Goal: Task Accomplishment & Management: Complete application form

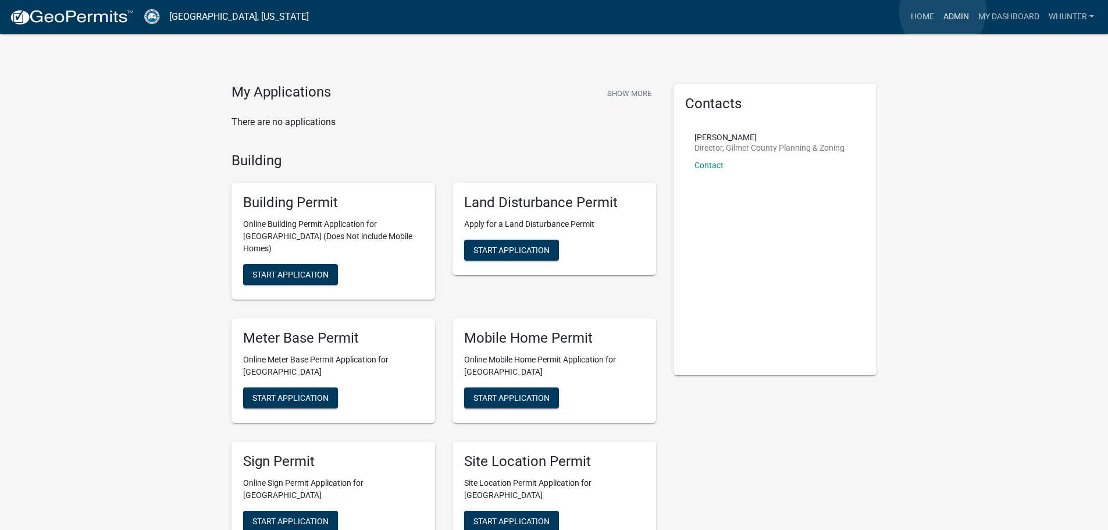
click at [942, 11] on link "Admin" at bounding box center [955, 17] width 35 height 22
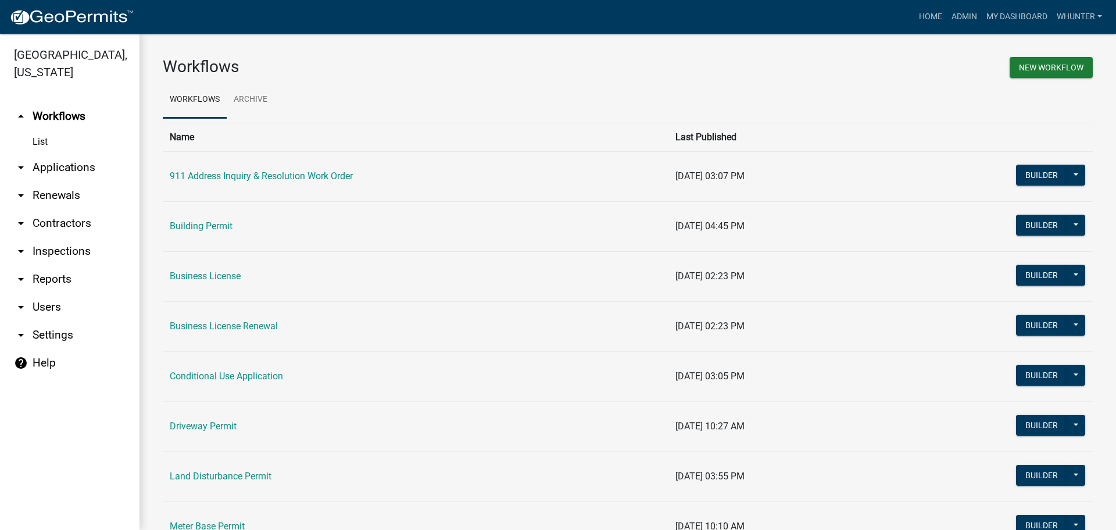
click at [85, 169] on link "arrow_drop_down Applications" at bounding box center [70, 167] width 140 height 28
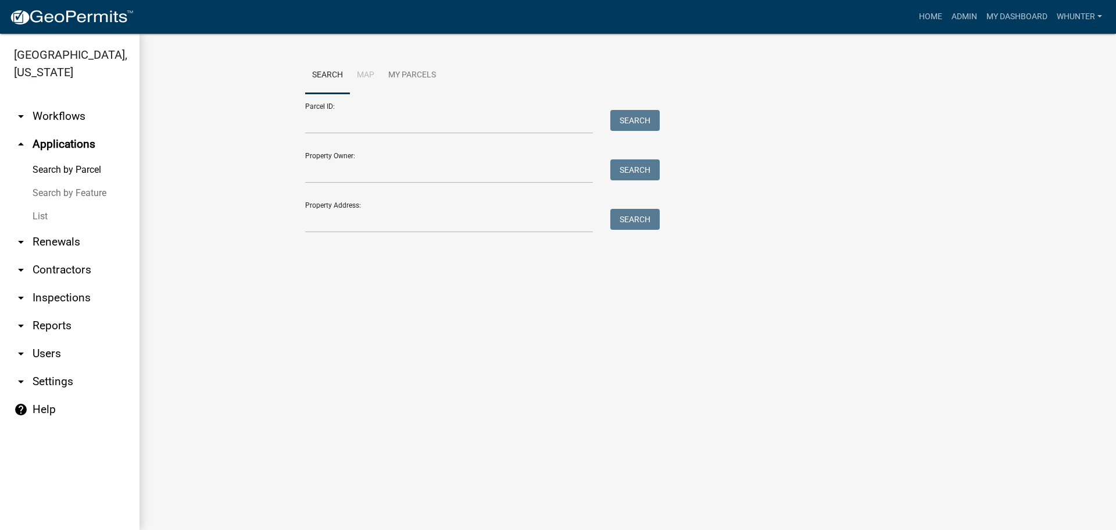
click at [74, 206] on link "List" at bounding box center [70, 216] width 140 height 23
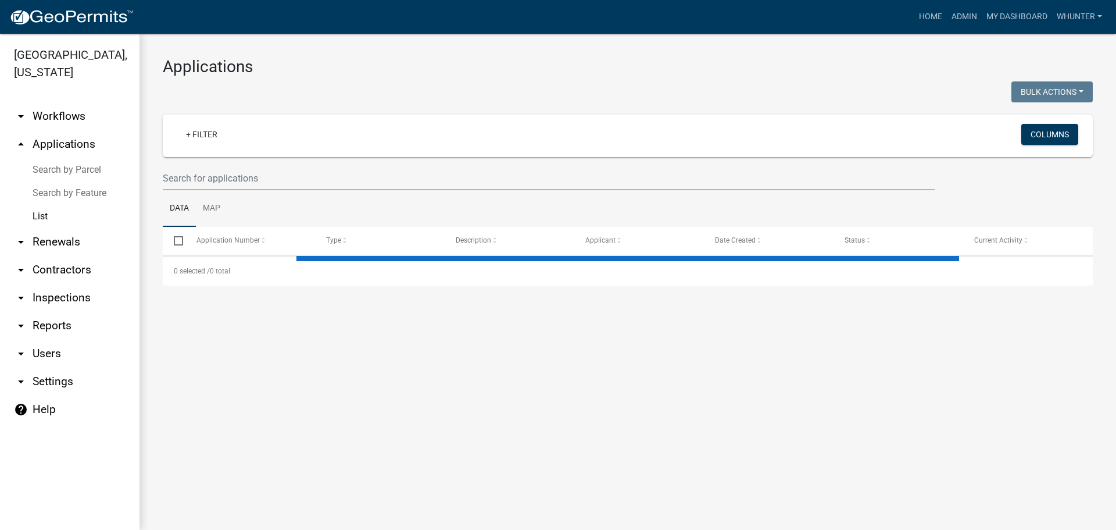
click at [227, 159] on wm-filter-builder "+ Filter Columns" at bounding box center [628, 153] width 930 height 76
drag, startPoint x: 235, startPoint y: 179, endPoint x: 434, endPoint y: 178, distance: 198.8
click at [237, 180] on input "text" at bounding box center [549, 178] width 772 height 24
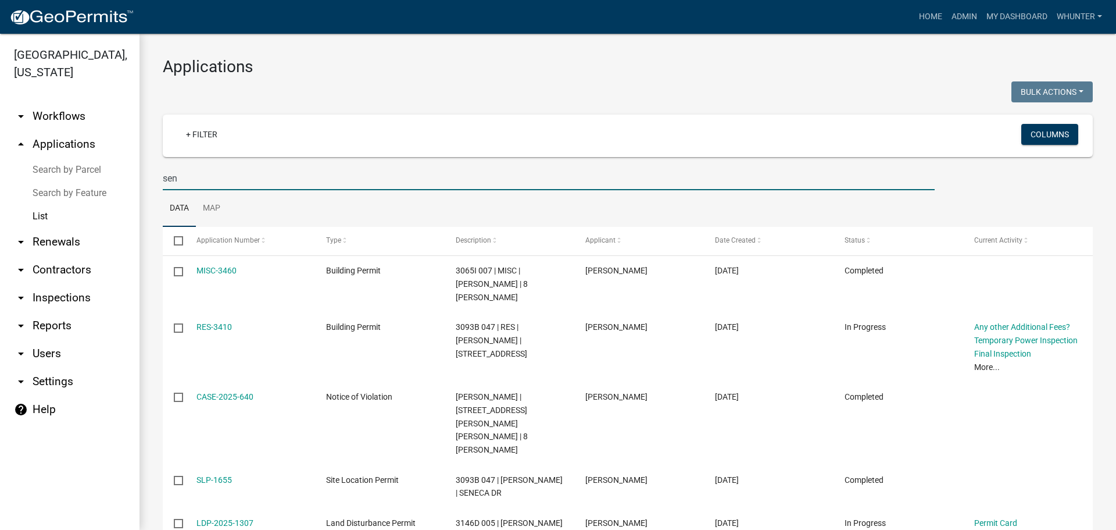
type input "sen"
click at [929, 15] on link "Home" at bounding box center [931, 17] width 33 height 22
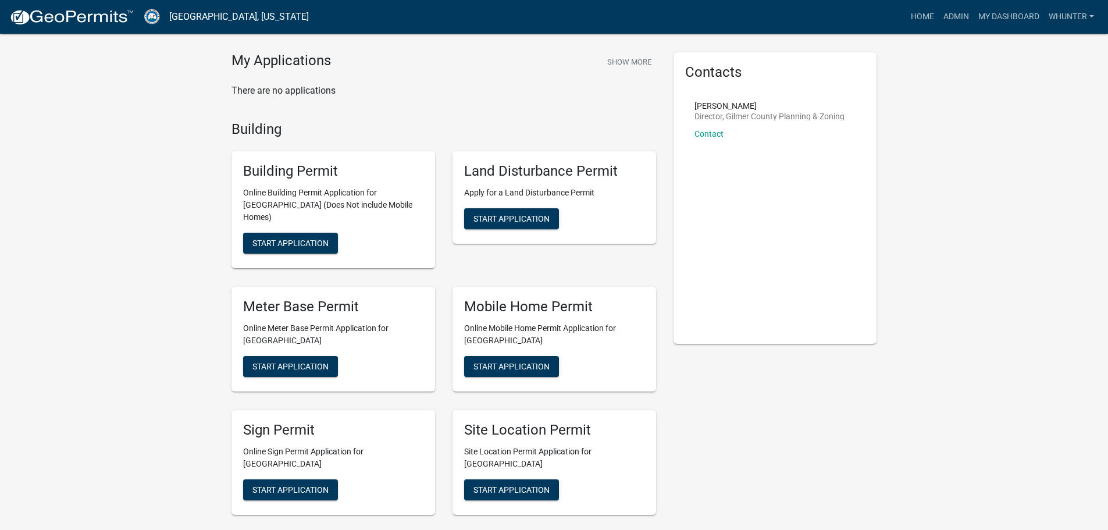
scroll to position [58, 0]
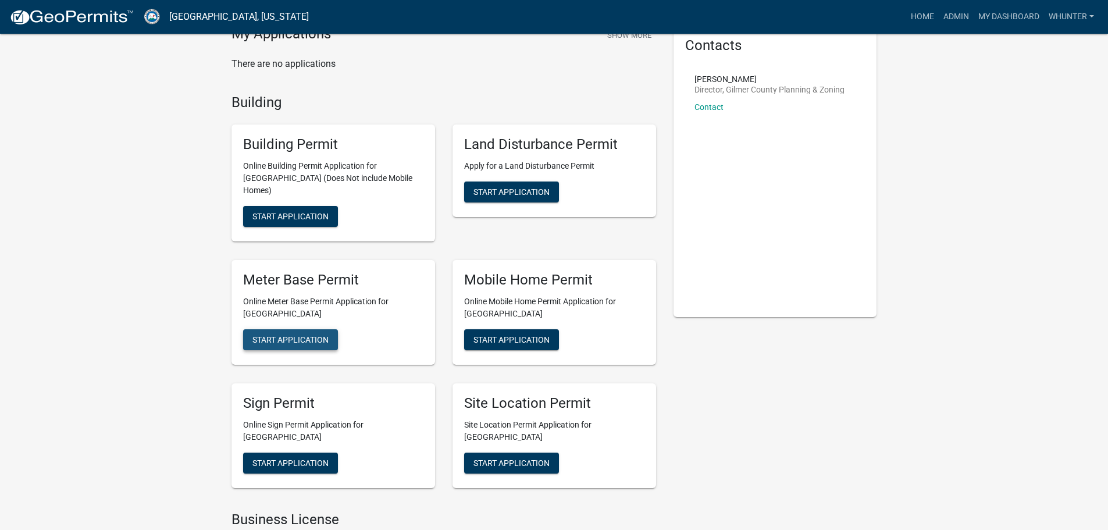
click at [287, 334] on span "Start Application" at bounding box center [290, 338] width 76 height 9
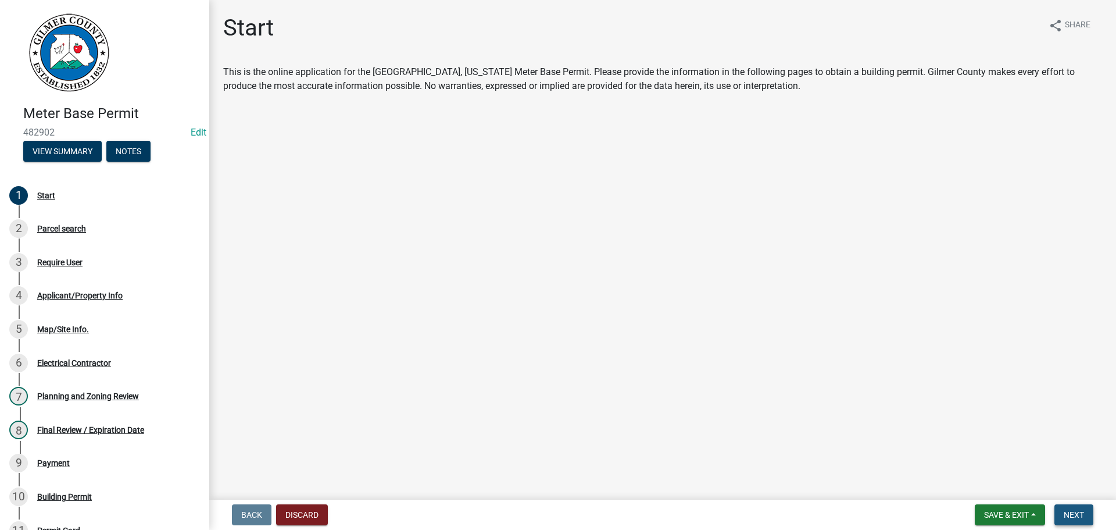
click at [1077, 514] on span "Next" at bounding box center [1074, 514] width 20 height 9
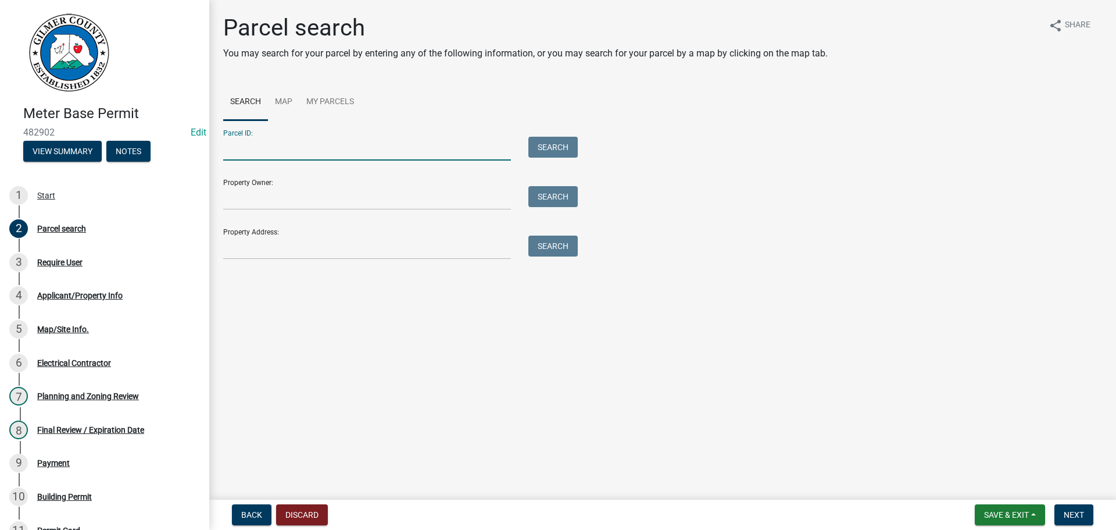
paste input "3051H 017"
type input "3051H 017"
click at [566, 145] on button "Search" at bounding box center [552, 147] width 49 height 21
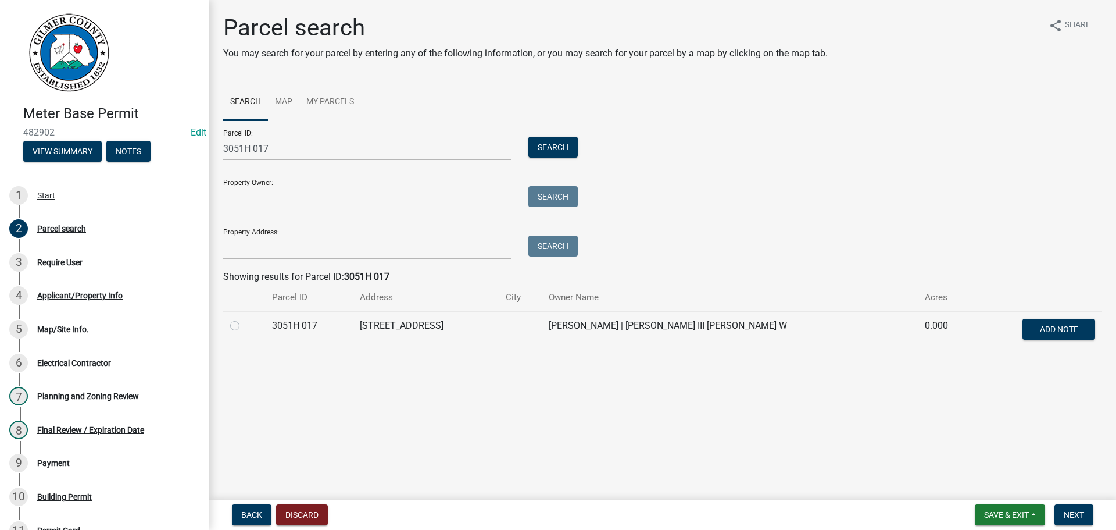
click at [244, 319] on label at bounding box center [244, 319] width 0 height 0
click at [244, 323] on 017 "radio" at bounding box center [248, 323] width 8 height 8
radio 017 "true"
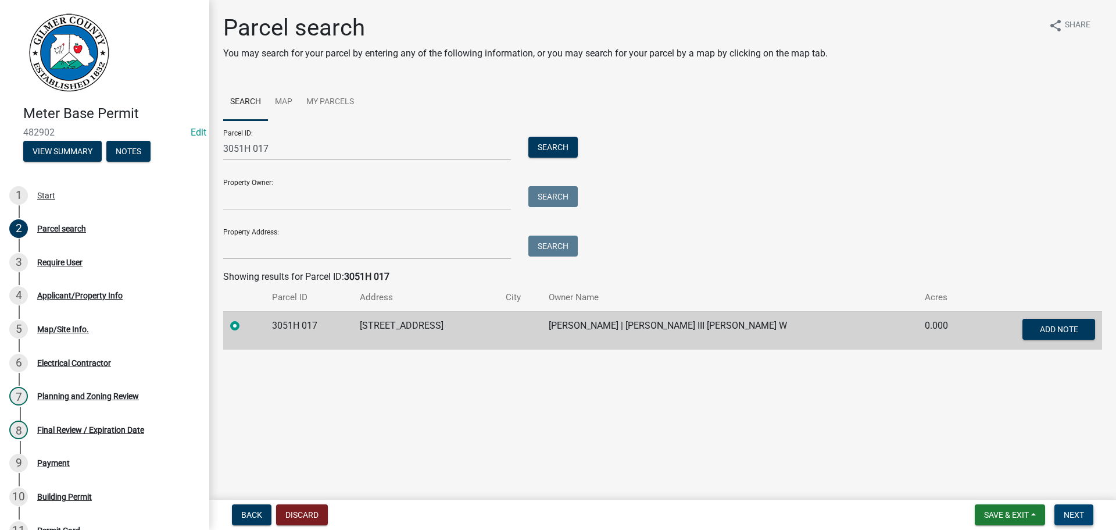
drag, startPoint x: 1078, startPoint y: 513, endPoint x: 1070, endPoint y: 510, distance: 9.2
click at [1078, 512] on span "Next" at bounding box center [1074, 514] width 20 height 9
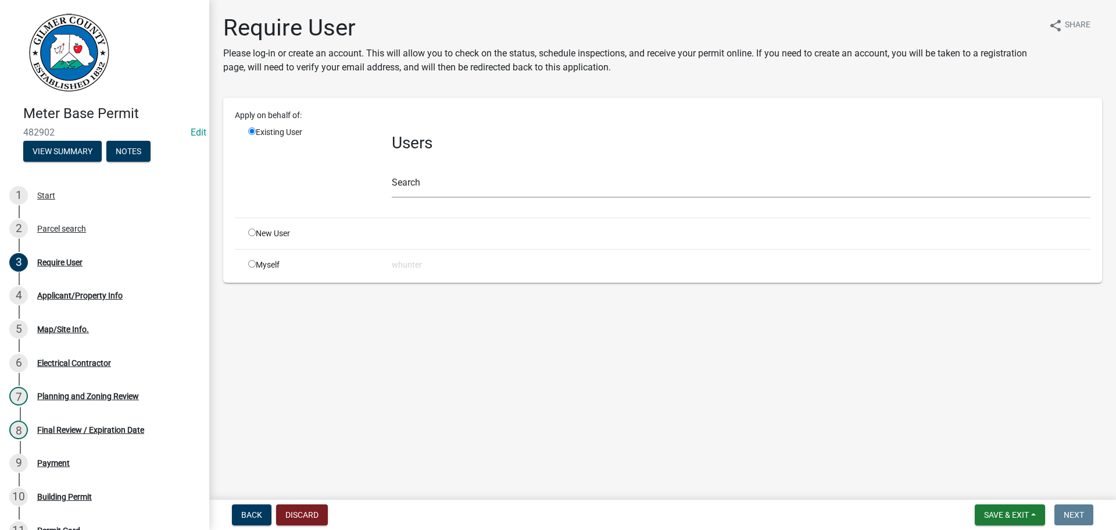
click at [431, 198] on div "Users Search" at bounding box center [741, 167] width 716 height 82
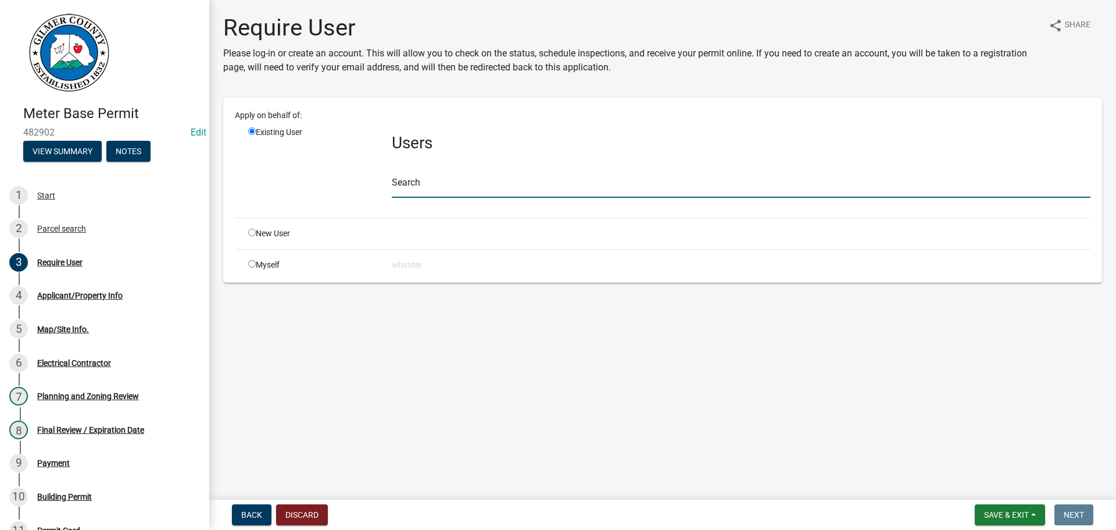
click at [427, 181] on input "text" at bounding box center [741, 186] width 699 height 24
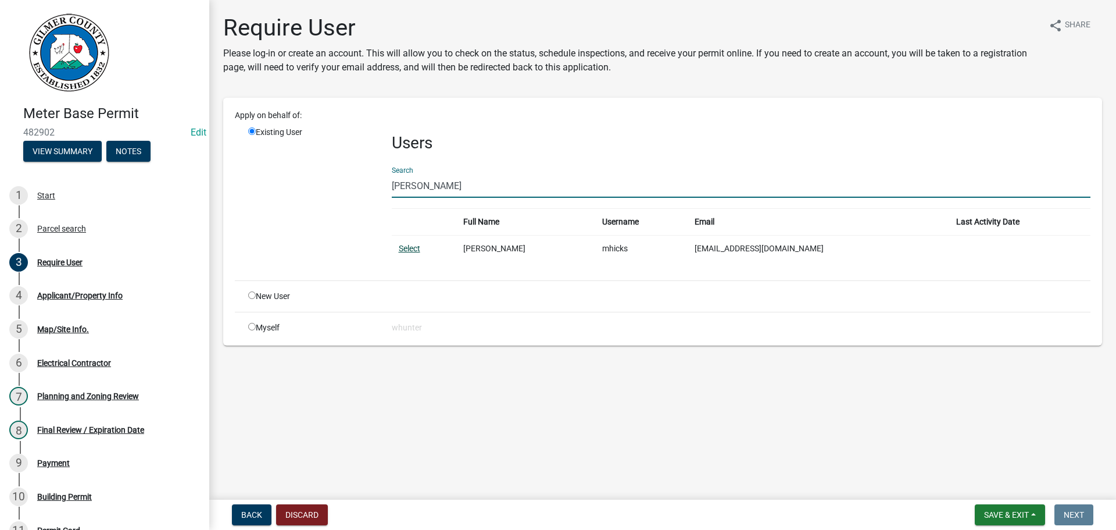
type input "[PERSON_NAME]"
click at [409, 247] on link "Select" at bounding box center [410, 248] width 22 height 9
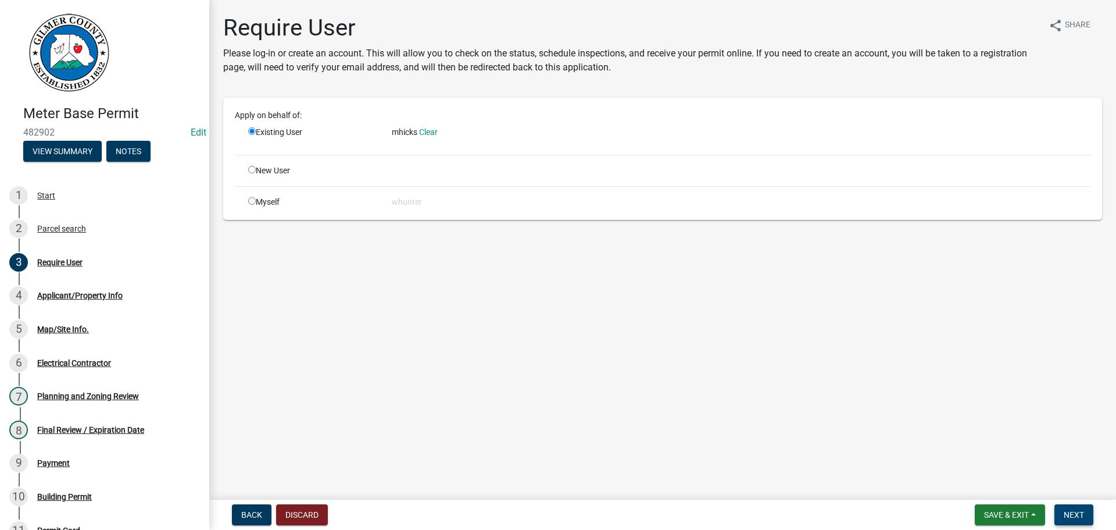
click at [1071, 513] on span "Next" at bounding box center [1074, 514] width 20 height 9
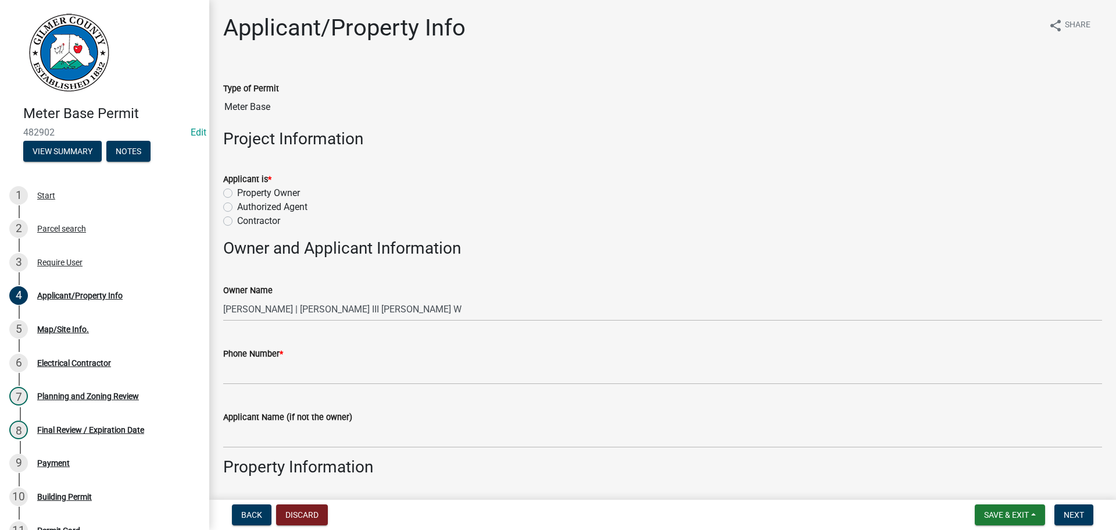
click at [249, 226] on label "Contractor" at bounding box center [258, 221] width 43 height 14
click at [245, 222] on input "Contractor" at bounding box center [241, 218] width 8 height 8
radio input "true"
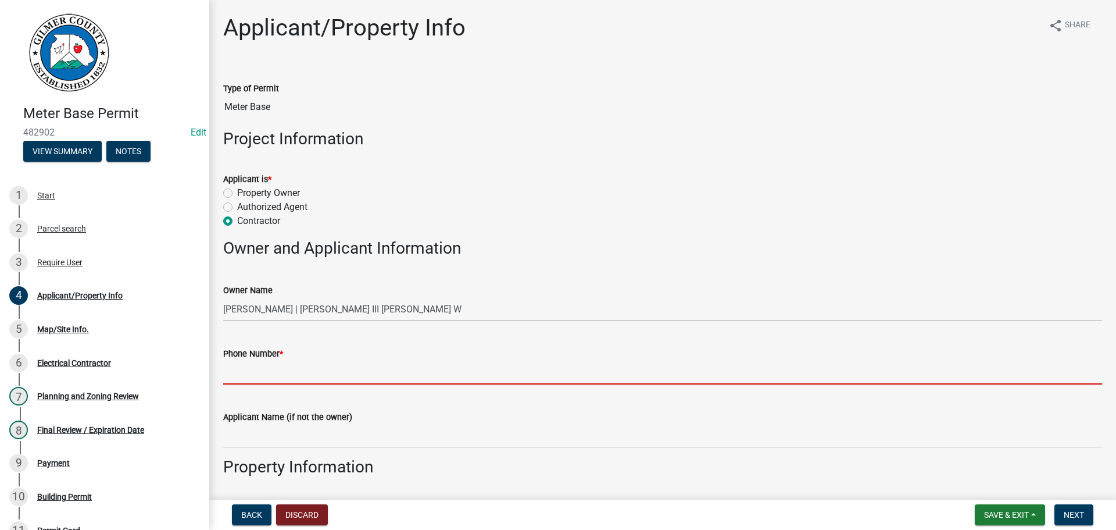
drag, startPoint x: 306, startPoint y: 363, endPoint x: 327, endPoint y: 372, distance: 22.7
click at [306, 364] on input "Phone Number *" at bounding box center [662, 372] width 879 height 24
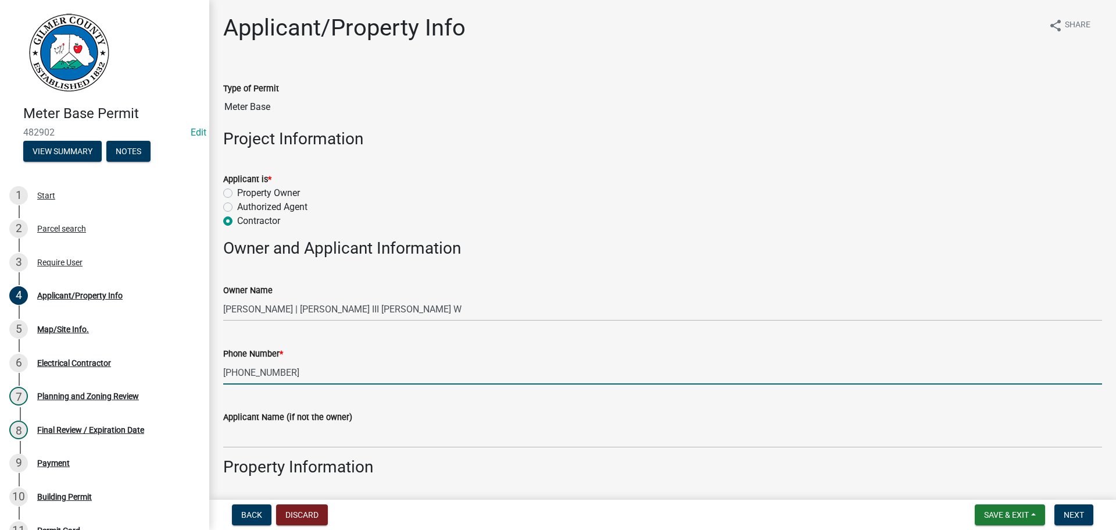
type input "[PHONE_NUMBER]"
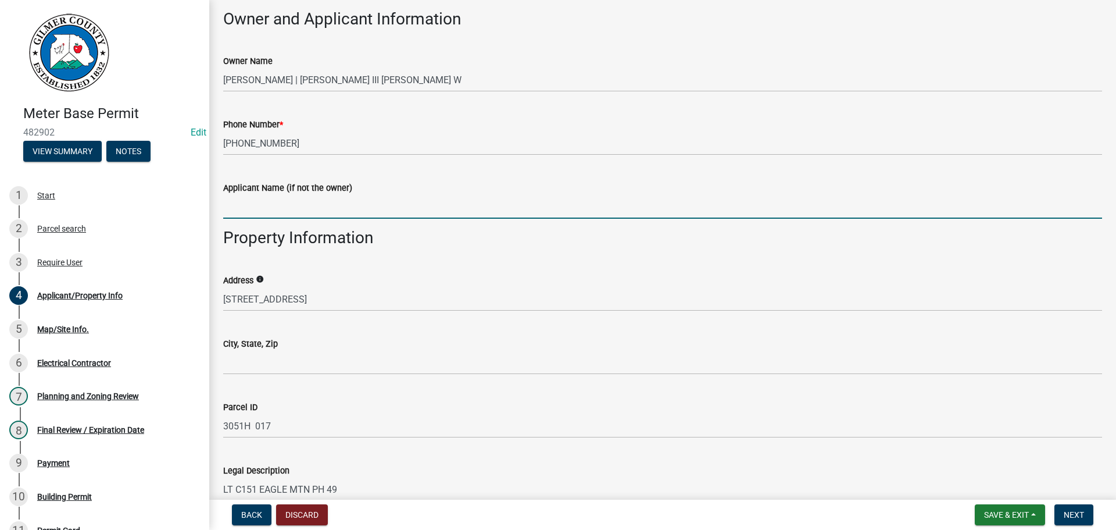
scroll to position [233, 0]
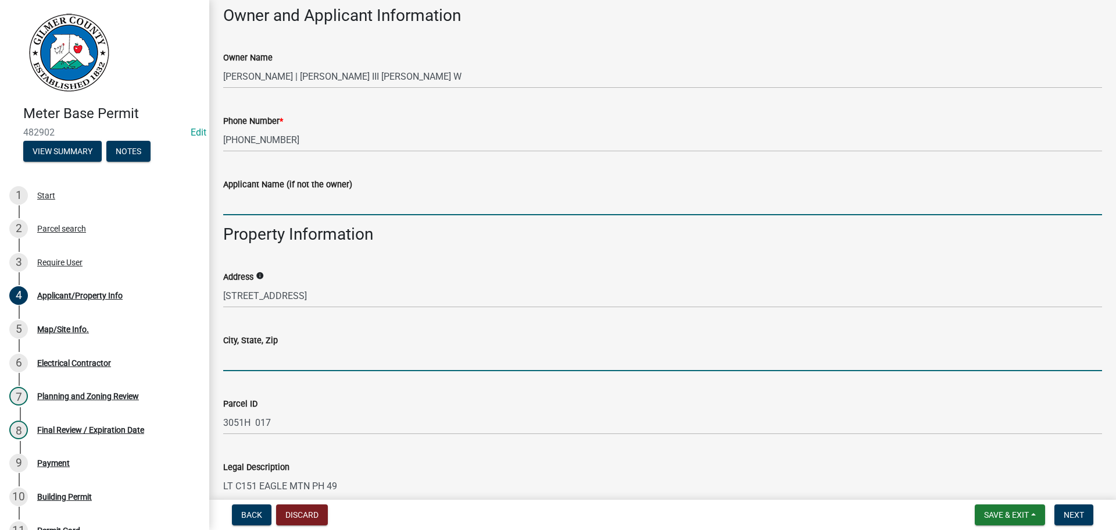
click at [280, 359] on input "City, State, Zip" at bounding box center [662, 359] width 879 height 24
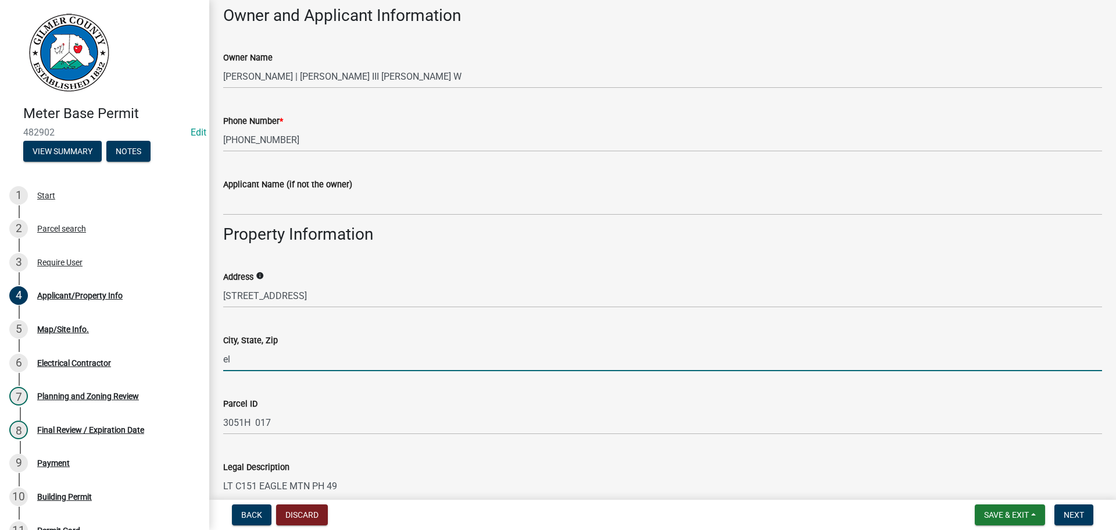
type input "e"
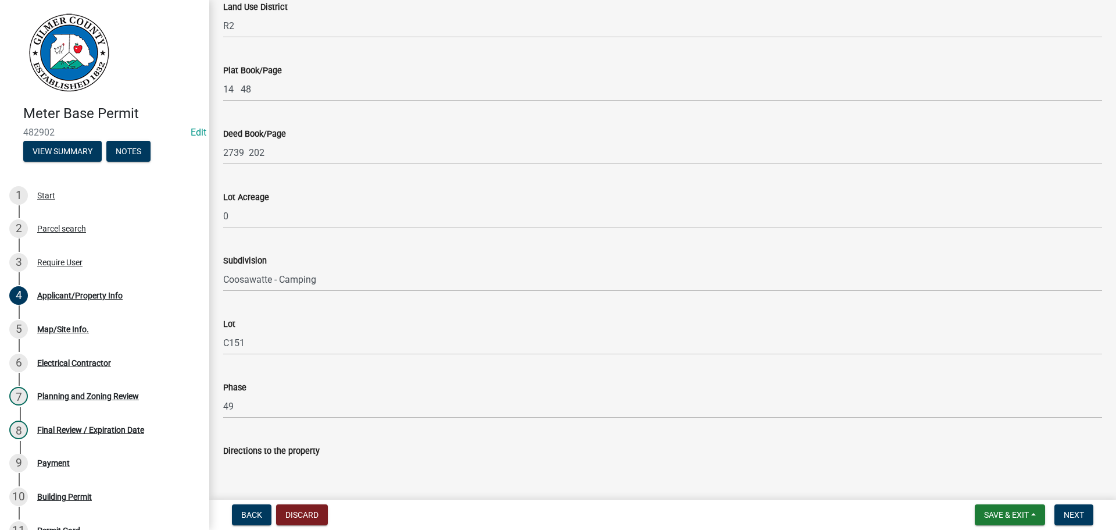
scroll to position [828, 0]
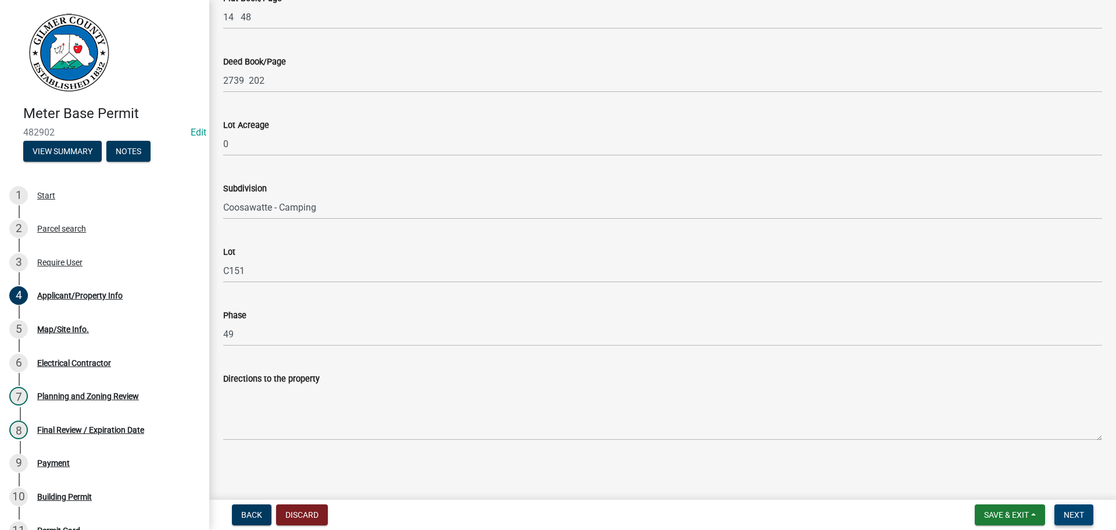
type input "ELLIJAY, GA 30540"
click at [1076, 517] on span "Next" at bounding box center [1074, 514] width 20 height 9
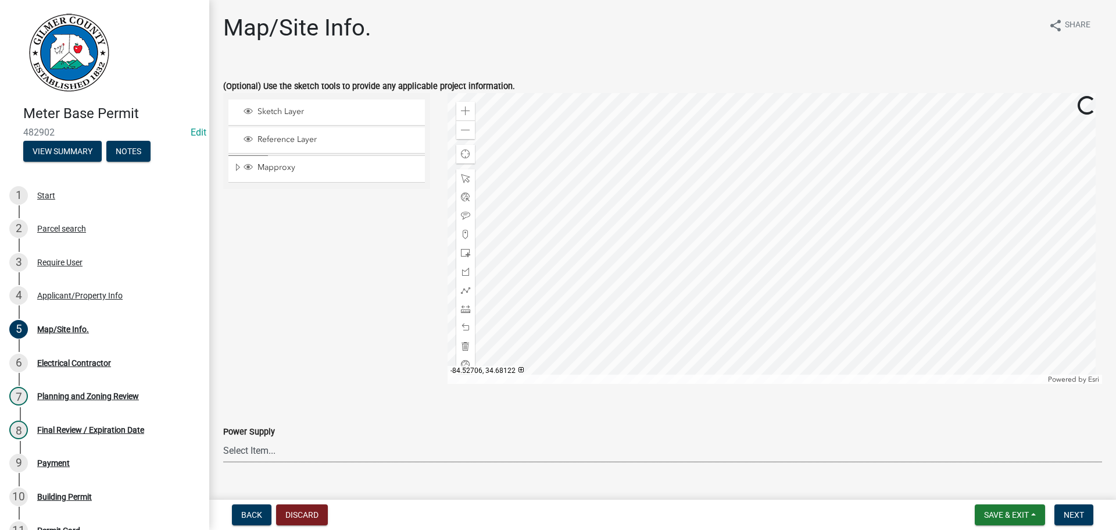
click at [263, 454] on select "Select Item... Amicalola EMC [GEOGRAPHIC_DATA] EMC Tri-State Power [US_STATE] P…" at bounding box center [662, 450] width 879 height 24
click at [223, 438] on select "Select Item... Amicalola EMC [GEOGRAPHIC_DATA] EMC Tri-State Power [US_STATE] P…" at bounding box center [662, 450] width 879 height 24
select select "c53c881c-384b-498d-8db1-c5ad9b2cb057"
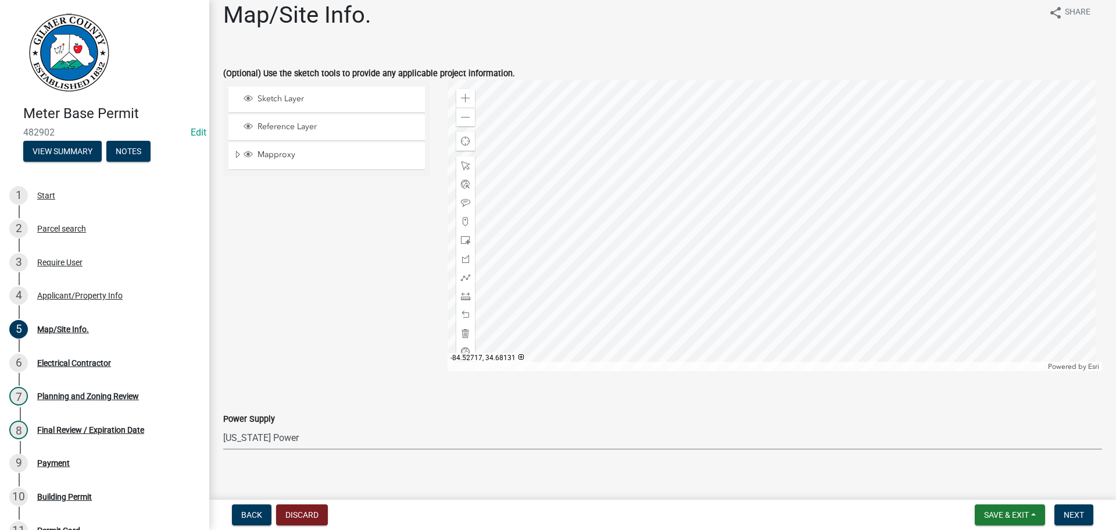
scroll to position [23, 0]
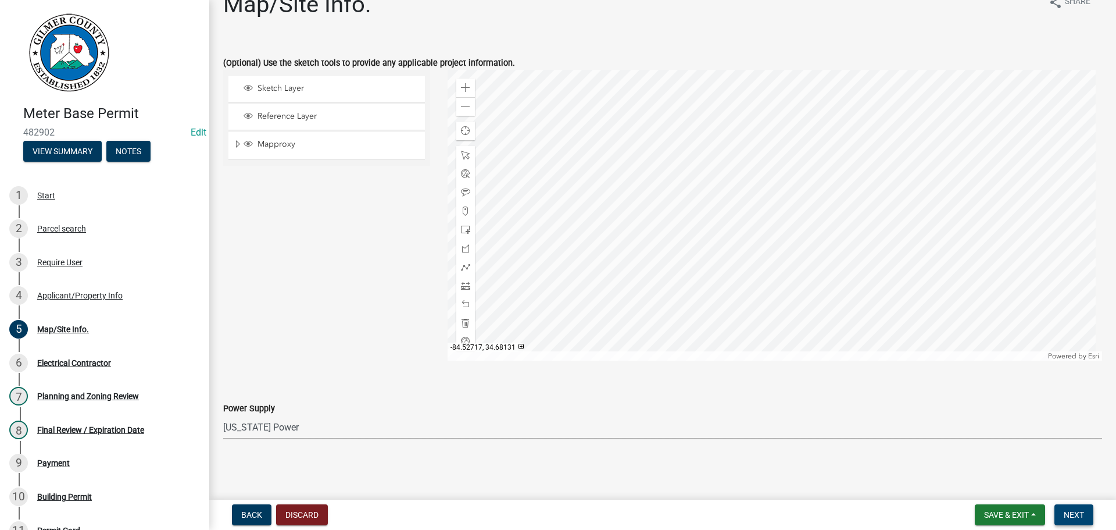
click at [1084, 513] on span "Next" at bounding box center [1074, 514] width 20 height 9
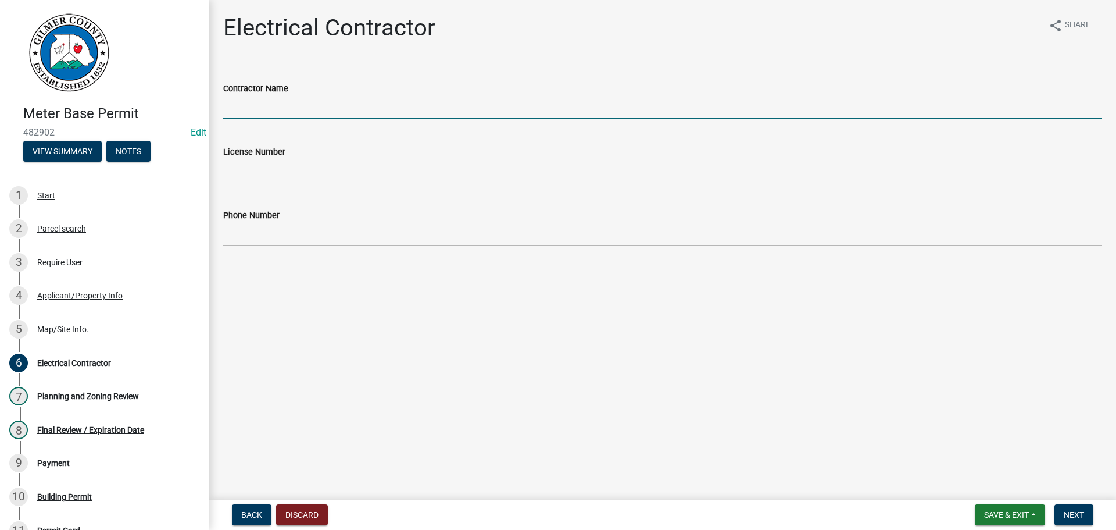
click at [446, 109] on input "Contractor Name" at bounding box center [662, 107] width 879 height 24
type input "[PERSON_NAME]-REAL SERVICES"
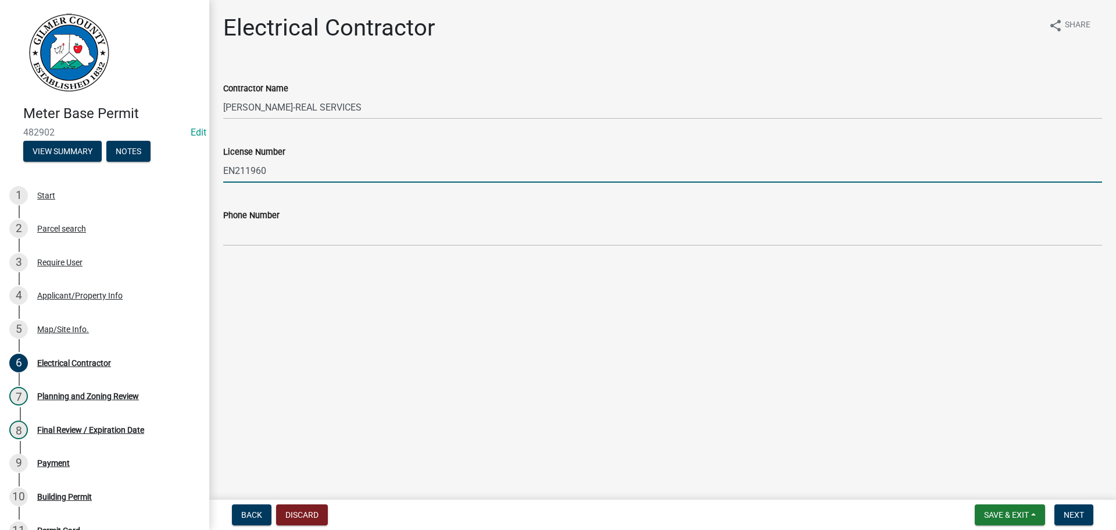
type input "EN211960"
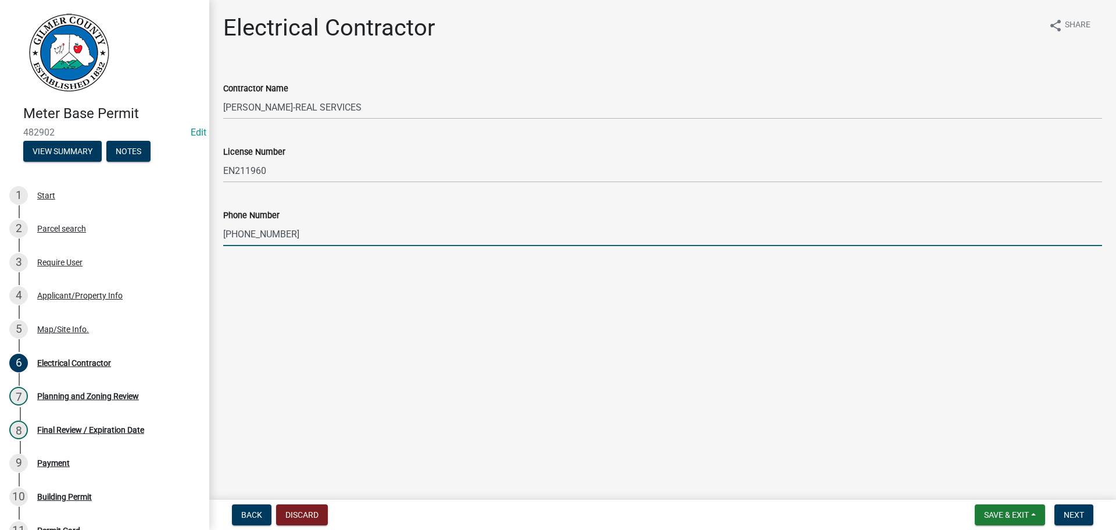
type input "[PHONE_NUMBER]"
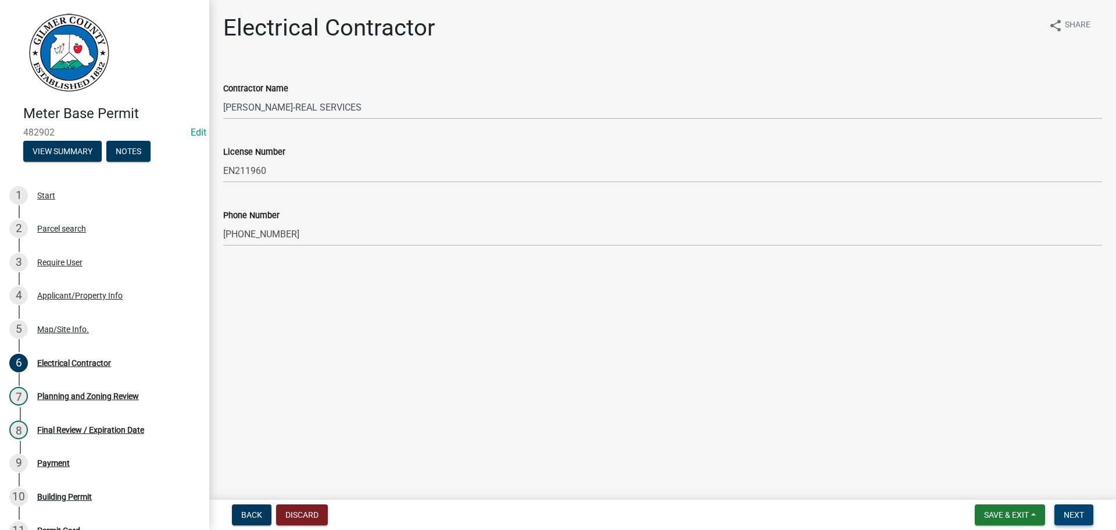
click at [1076, 515] on span "Next" at bounding box center [1074, 514] width 20 height 9
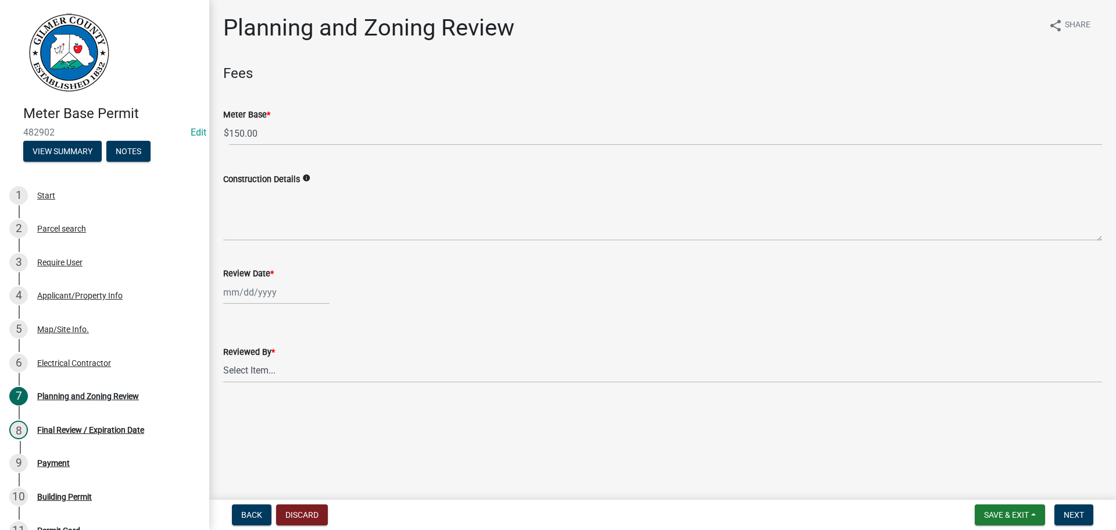
click at [297, 153] on wm-data-entity-input "Meter Base * $ 150.00" at bounding box center [662, 123] width 879 height 65
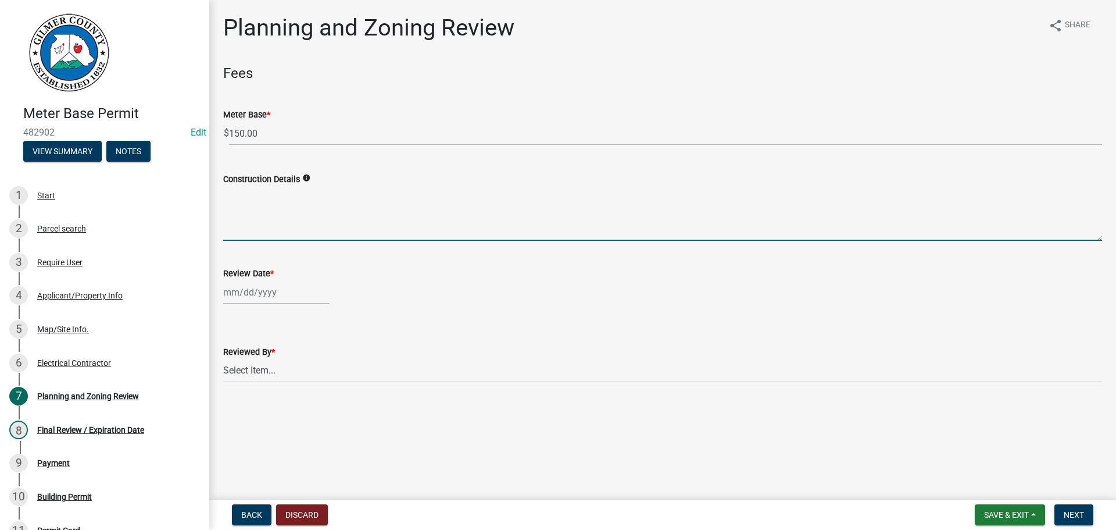
click at [305, 223] on textarea "Construction Details" at bounding box center [662, 213] width 879 height 55
type textarea "M"
type textarea "HOOK UP EXISTING METER"
select select "9"
select select "2025"
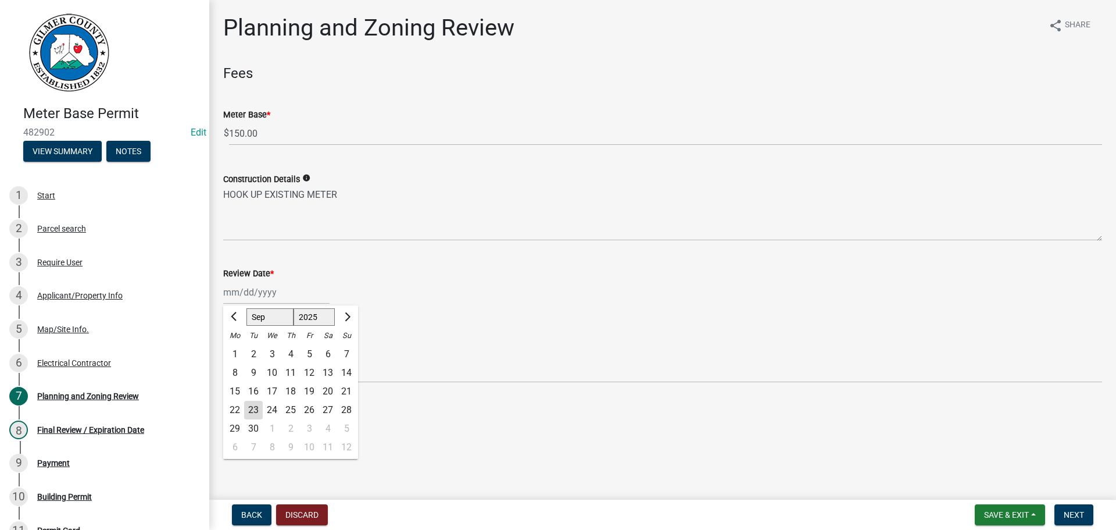
type input "[DATE]"
click at [276, 381] on select "Select Item... [PERSON_NAME] [PERSON_NAME] [PERSON_NAME] [PERSON_NAME] [PERSON_…" at bounding box center [662, 371] width 879 height 24
click at [223, 359] on select "Select Item... [PERSON_NAME] [PERSON_NAME] [PERSON_NAME] [PERSON_NAME] [PERSON_…" at bounding box center [662, 371] width 879 height 24
select select "5ce200eb-feb1-496b-8127-7891293955f5"
click at [1048, 495] on div "Meter Base Permit 482902 Edit View Summary Notes 1 Start 2 Parcel search 3 Requ…" at bounding box center [558, 265] width 1116 height 530
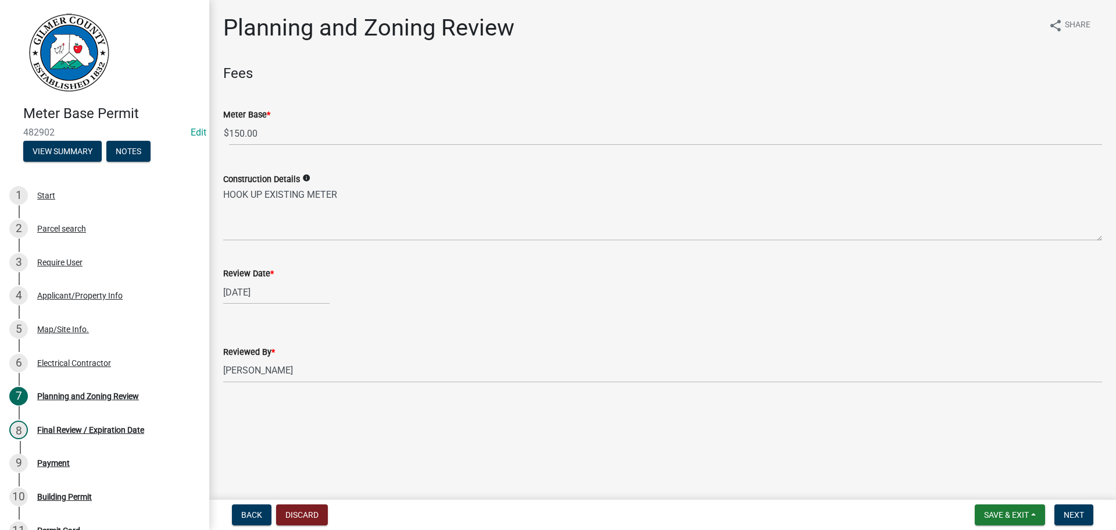
click at [1105, 515] on nav "Back Discard Save & Exit Save Save & Exit Next" at bounding box center [662, 514] width 907 height 30
click at [1086, 514] on button "Next" at bounding box center [1074, 514] width 39 height 21
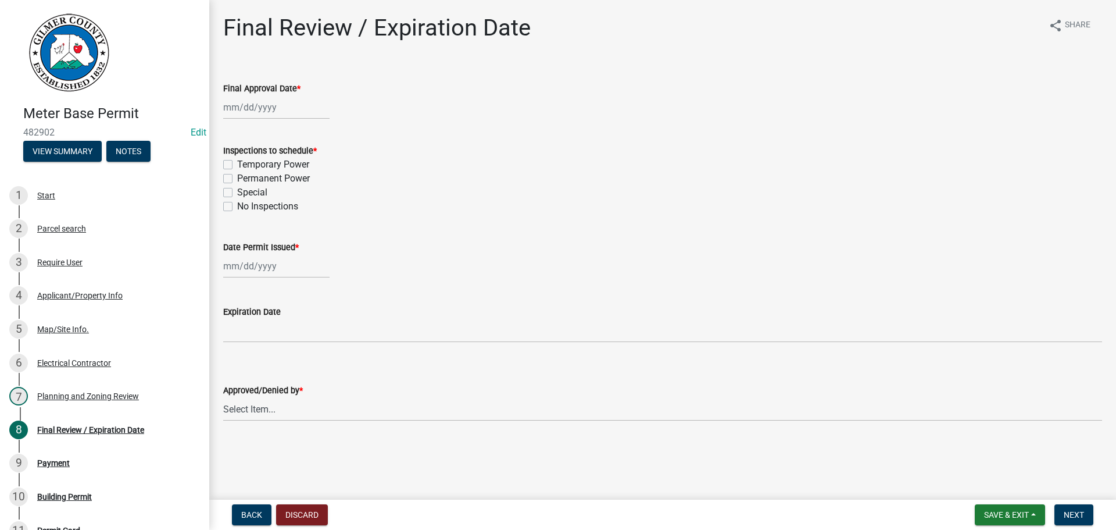
click at [305, 178] on label "Permanent Power" at bounding box center [273, 179] width 73 height 14
click at [245, 178] on input "Permanent Power" at bounding box center [241, 176] width 8 height 8
checkbox input "true"
checkbox input "false"
checkbox input "true"
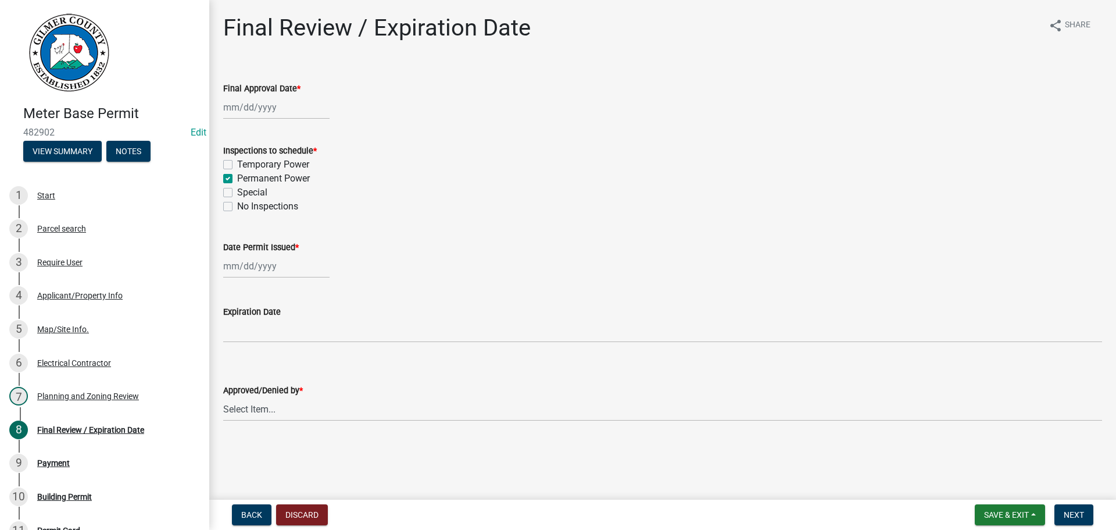
checkbox input "false"
click at [257, 106] on div at bounding box center [276, 107] width 106 height 24
select select "9"
select select "2025"
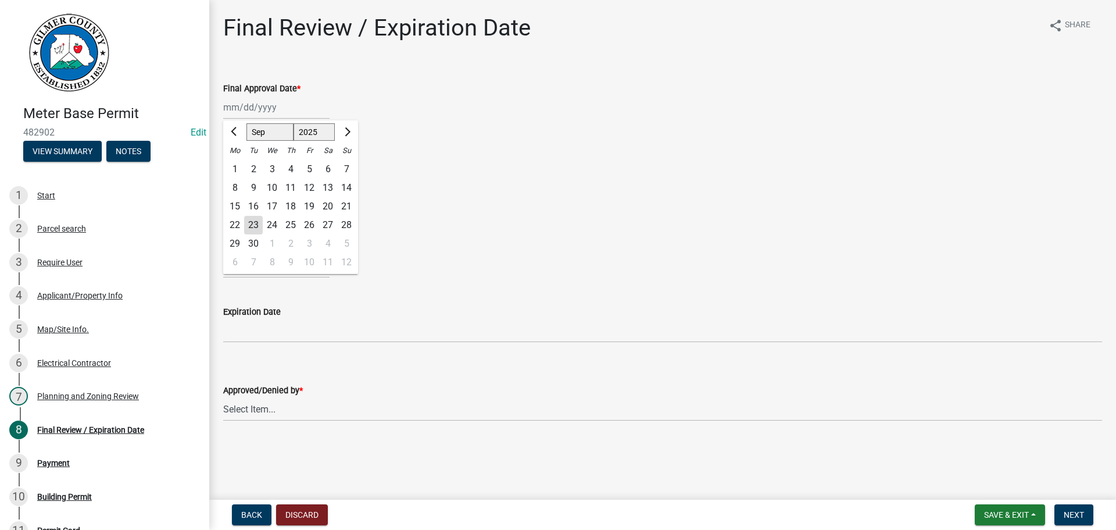
click at [253, 219] on div "23" at bounding box center [253, 225] width 19 height 19
type input "[DATE]"
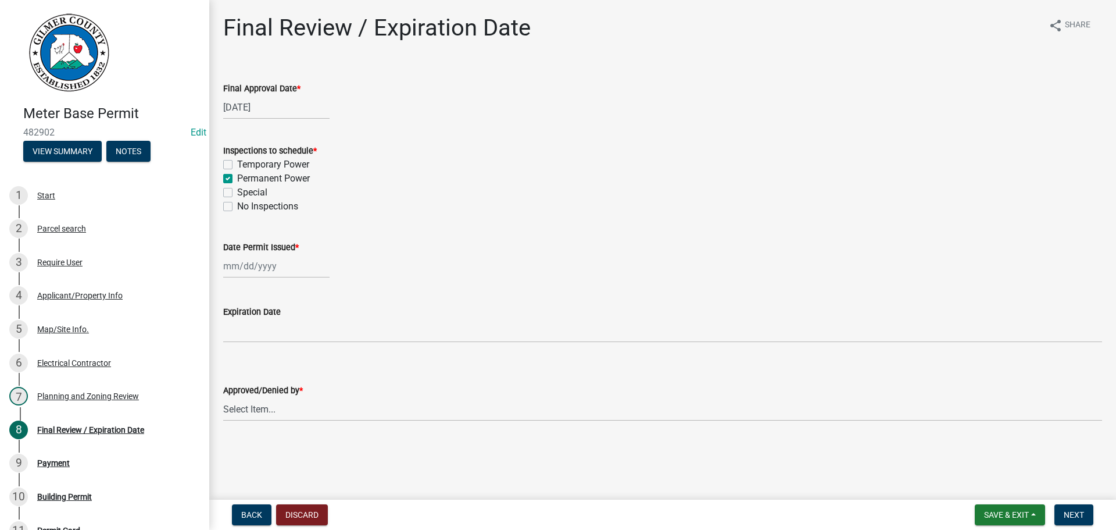
click at [267, 266] on div at bounding box center [276, 266] width 106 height 24
select select "9"
select select "2025"
click at [262, 378] on div "22 23 24 25 26 27 28" at bounding box center [290, 383] width 135 height 19
click at [259, 380] on div "23" at bounding box center [253, 383] width 19 height 19
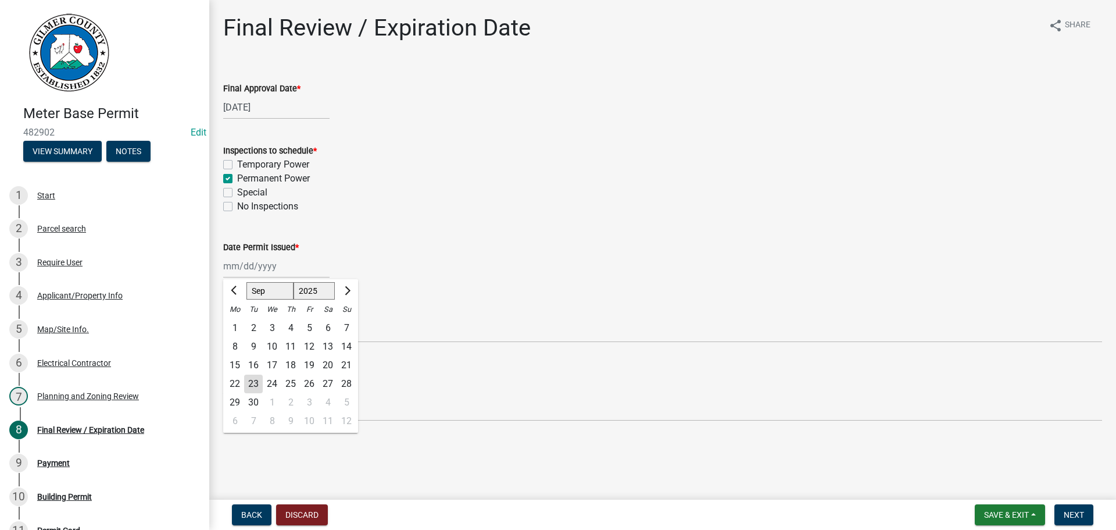
type input "[DATE]"
click at [294, 361] on select "Select Item... [PERSON_NAME] [PERSON_NAME] [PERSON_NAME] [PERSON_NAME] [PERSON_…" at bounding box center [662, 365] width 879 height 24
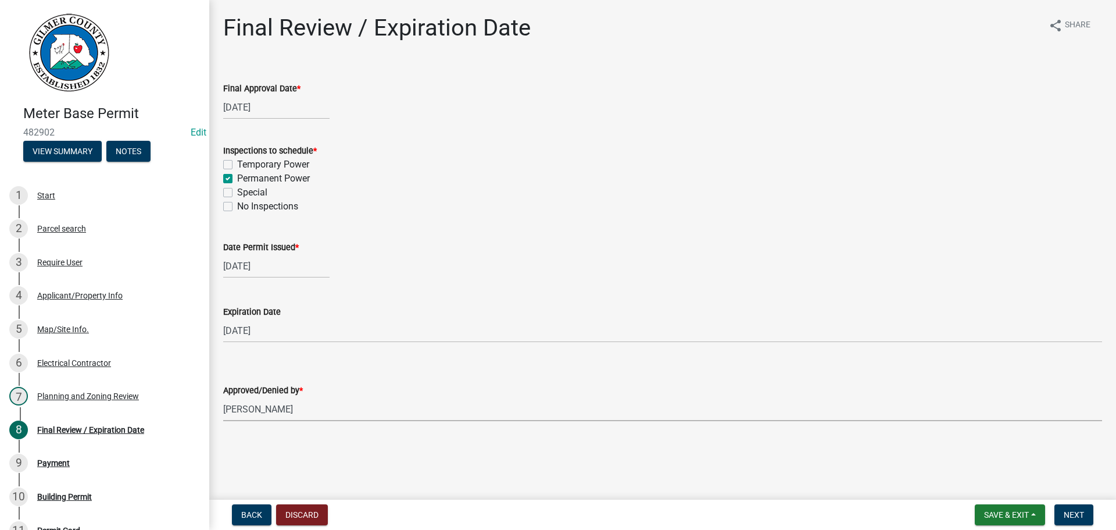
click at [223, 397] on select "Select Item... [PERSON_NAME] [PERSON_NAME] [PERSON_NAME] [PERSON_NAME] [PERSON_…" at bounding box center [662, 409] width 879 height 24
select select "5ce200eb-feb1-496b-8127-7891293955f5"
click at [1073, 513] on span "Next" at bounding box center [1074, 514] width 20 height 9
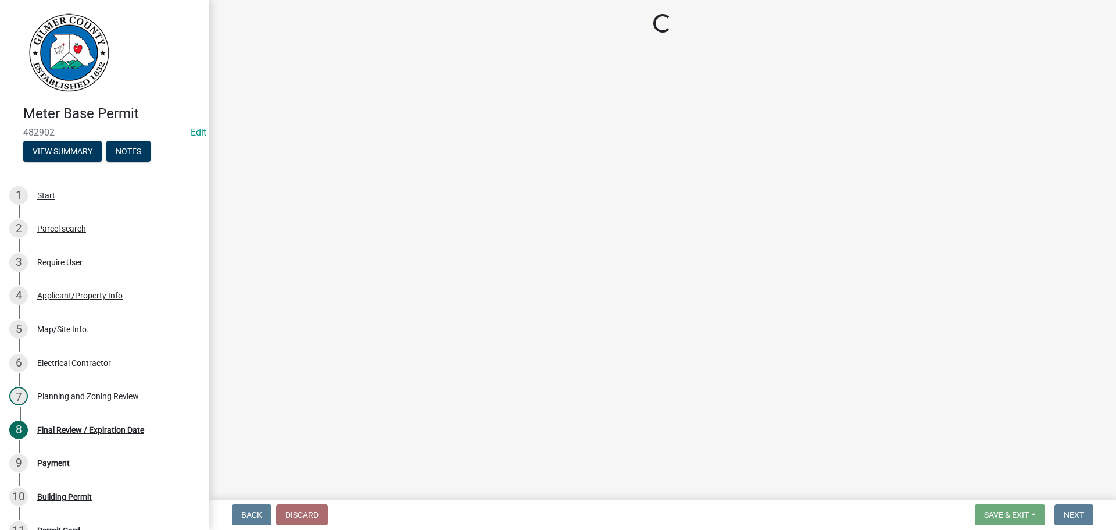
select select "2: 1"
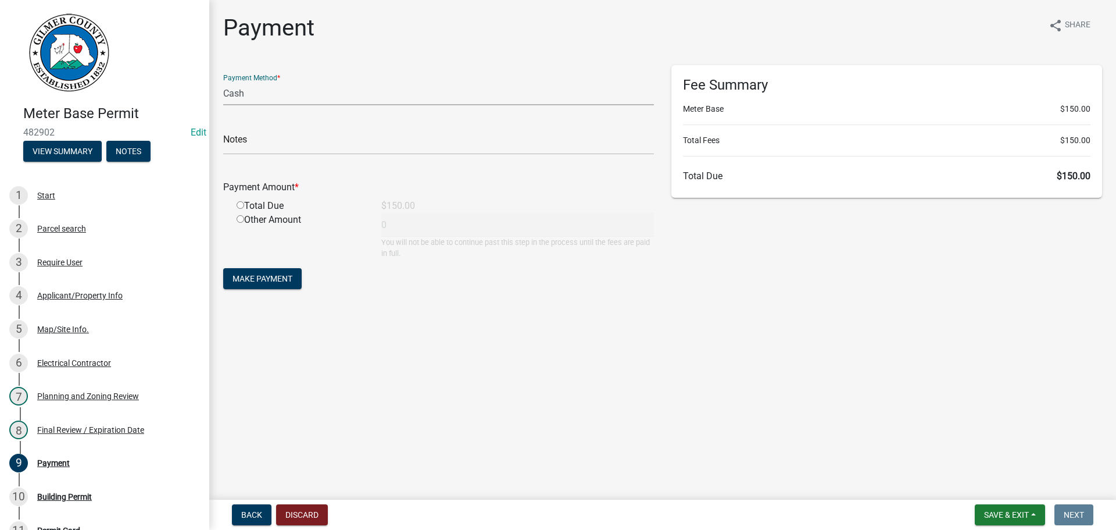
click at [283, 97] on select "Credit Card POS Check Cash" at bounding box center [438, 93] width 431 height 24
click at [223, 81] on select "Credit Card POS Check Cash" at bounding box center [438, 93] width 431 height 24
click at [245, 209] on div "Total Due" at bounding box center [300, 206] width 145 height 14
click at [242, 204] on input "radio" at bounding box center [241, 205] width 8 height 8
radio input "true"
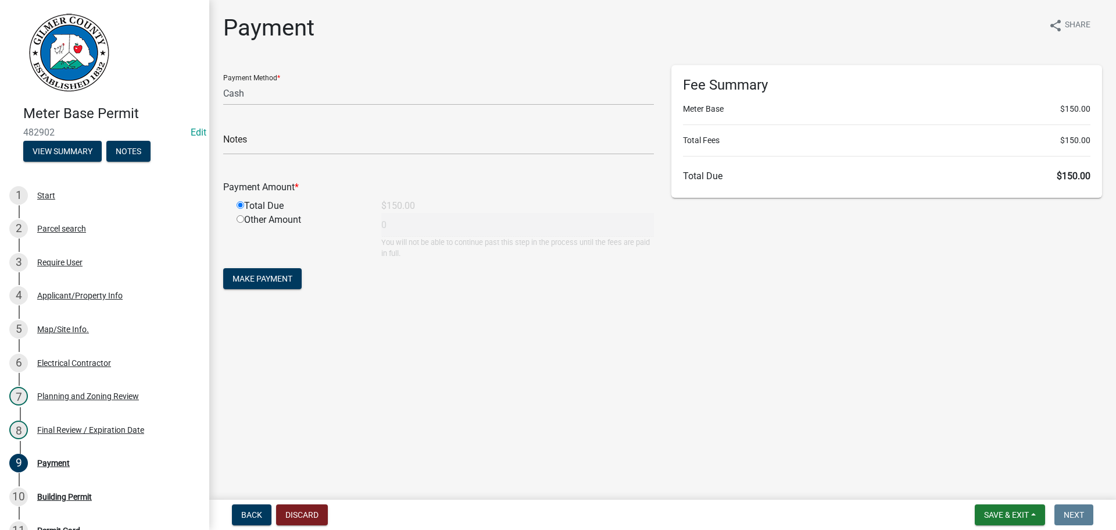
type input "150"
click at [258, 287] on button "Make Payment" at bounding box center [262, 278] width 78 height 21
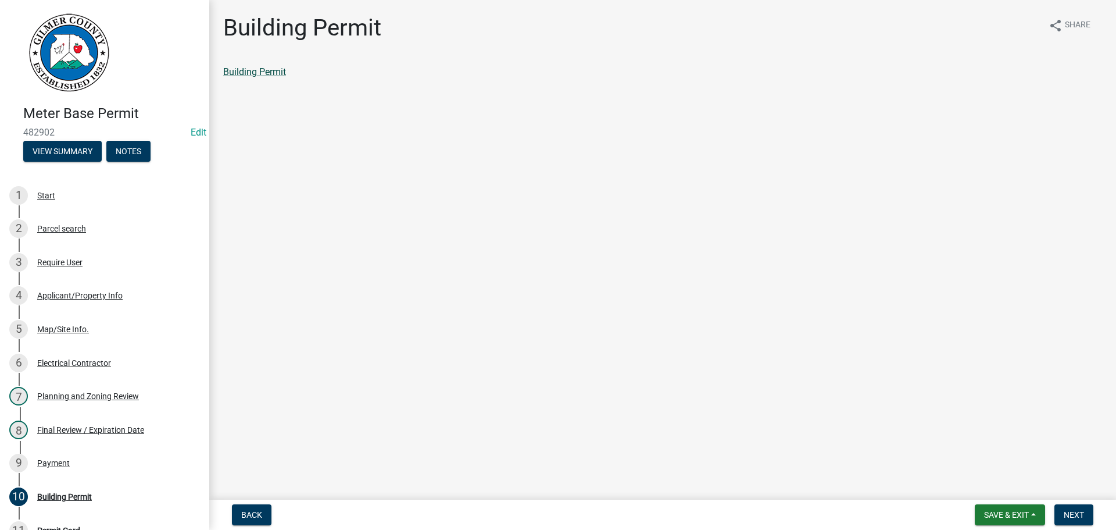
drag, startPoint x: 224, startPoint y: 62, endPoint x: 238, endPoint y: 73, distance: 17.4
click at [225, 62] on div "Building Permit share Share Building Permit" at bounding box center [663, 56] width 896 height 85
click at [240, 72] on link "Building Permit" at bounding box center [254, 71] width 63 height 11
click at [120, 469] on div "9 Payment" at bounding box center [99, 462] width 181 height 19
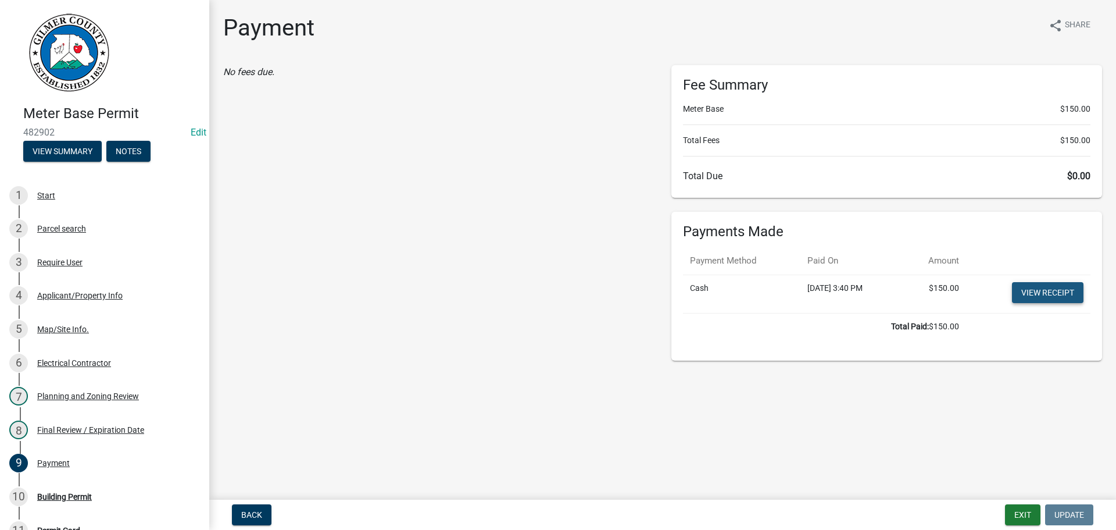
click at [1069, 298] on link "View receipt" at bounding box center [1048, 292] width 72 height 21
drag, startPoint x: 80, startPoint y: 499, endPoint x: 231, endPoint y: 483, distance: 152.1
click at [80, 498] on div "Building Permit" at bounding box center [64, 496] width 55 height 8
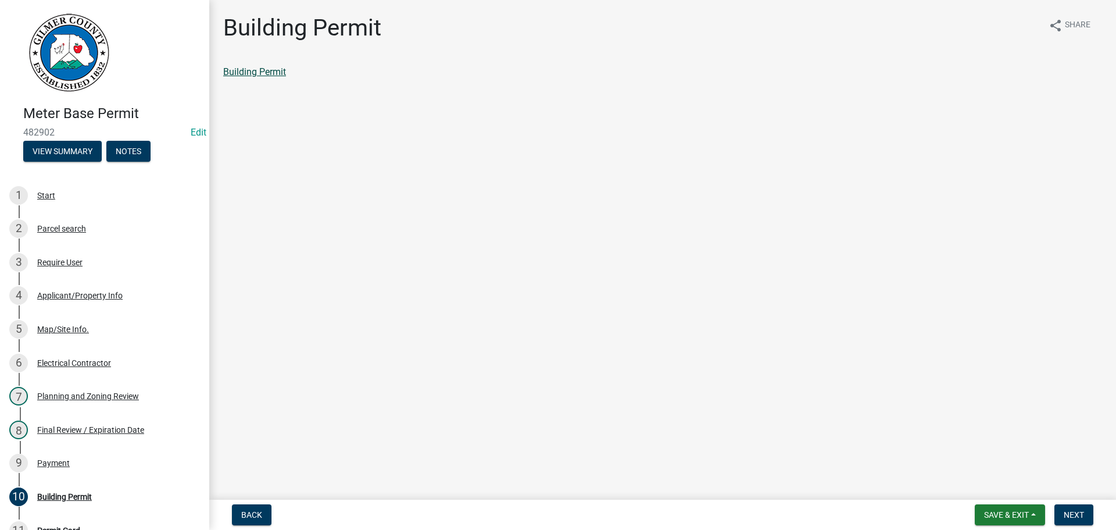
click at [256, 74] on link "Building Permit" at bounding box center [254, 71] width 63 height 11
click at [1084, 514] on span "Next" at bounding box center [1074, 514] width 20 height 9
click at [1080, 509] on button "Next" at bounding box center [1074, 514] width 39 height 21
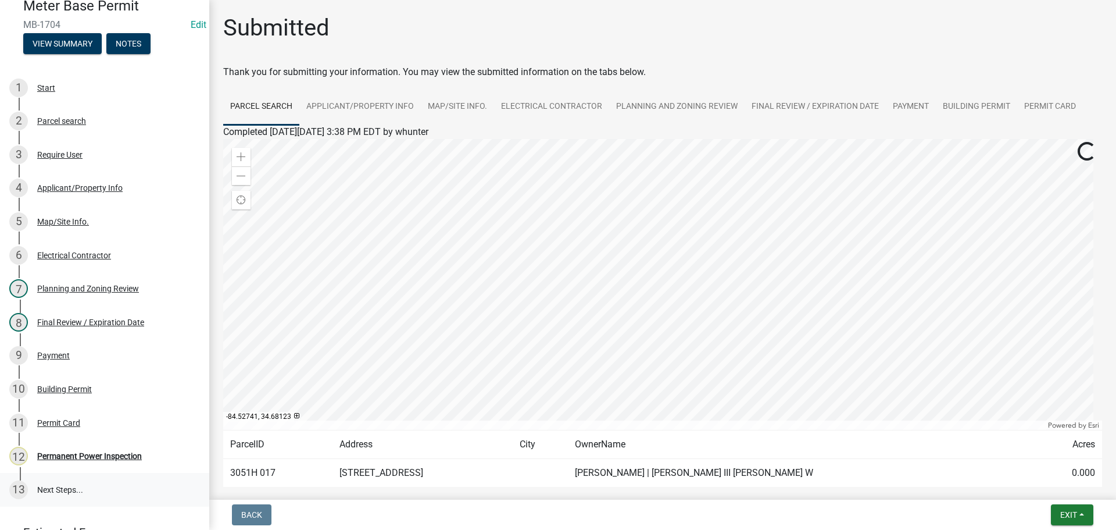
scroll to position [192, 0]
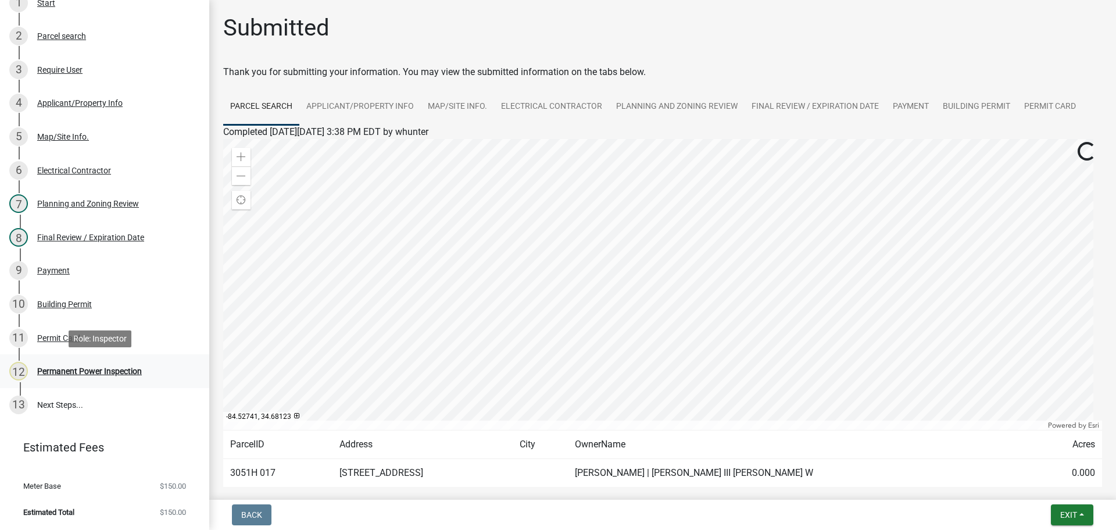
click at [97, 363] on div "12 Permanent Power Inspection" at bounding box center [99, 371] width 181 height 19
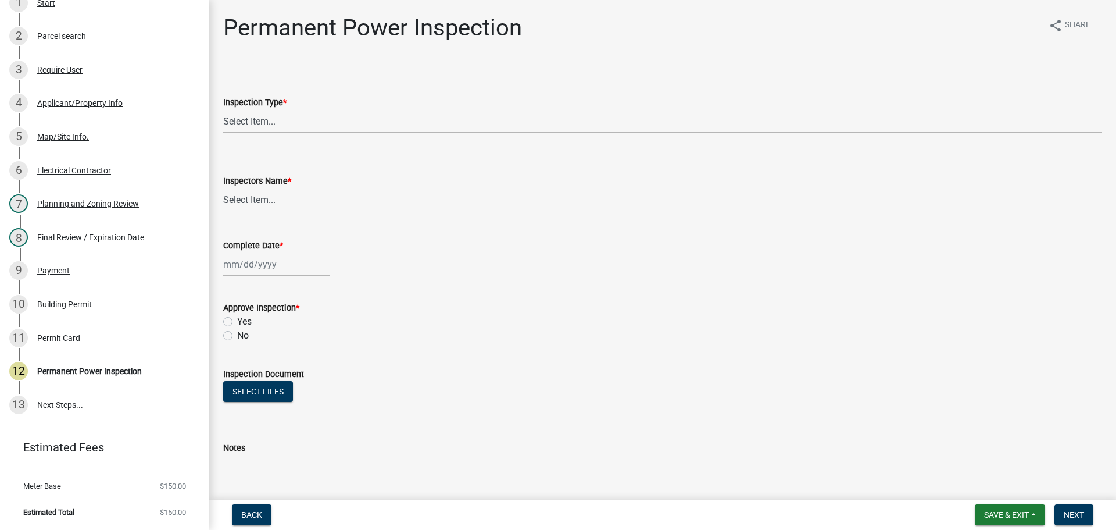
click at [357, 130] on select "Select Item... Permanent Power" at bounding box center [662, 121] width 879 height 24
click at [223, 109] on select "Select Item... Permanent Power" at bounding box center [662, 121] width 879 height 24
select select "5c85f858-e2c6-4c2c-a92e-43b107da9ba1"
drag, startPoint x: 329, startPoint y: 178, endPoint x: 328, endPoint y: 192, distance: 14.0
click at [329, 178] on div "Inspectors Name *" at bounding box center [662, 181] width 879 height 14
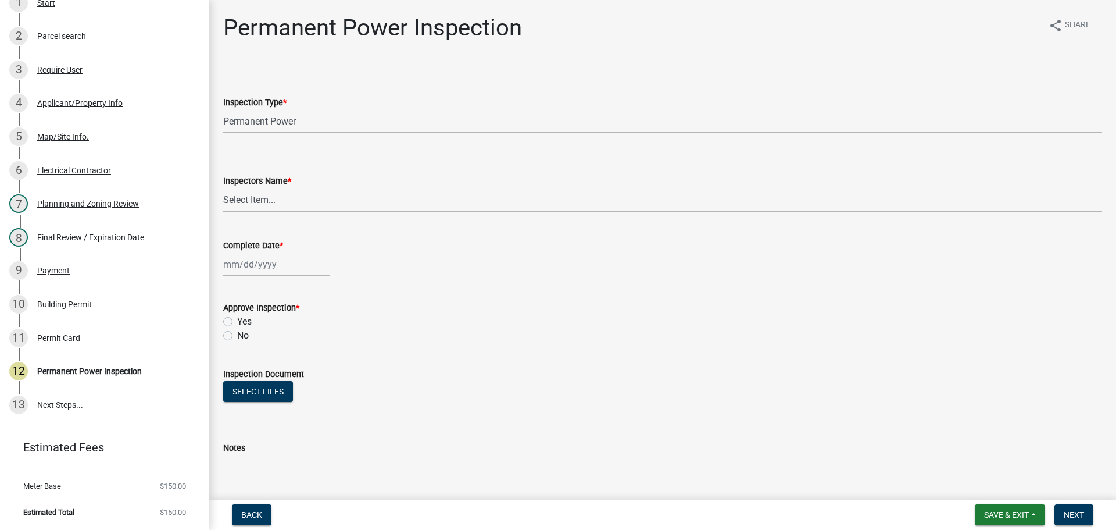
drag, startPoint x: 328, startPoint y: 192, endPoint x: 324, endPoint y: 199, distance: 8.1
click at [328, 192] on select "Select Item... [PERSON_NAME] ([PERSON_NAME]) [PERSON_NAME] ([PERSON_NAME]) Engi…" at bounding box center [662, 200] width 879 height 24
select select "7c10ce63-ccfd-4257-ac60-a1c0b24e7b7a"
click at [223, 188] on select "Select Item... [PERSON_NAME] ([PERSON_NAME]) [PERSON_NAME] ([PERSON_NAME]) Engi…" at bounding box center [662, 200] width 879 height 24
click at [253, 262] on div at bounding box center [276, 264] width 106 height 24
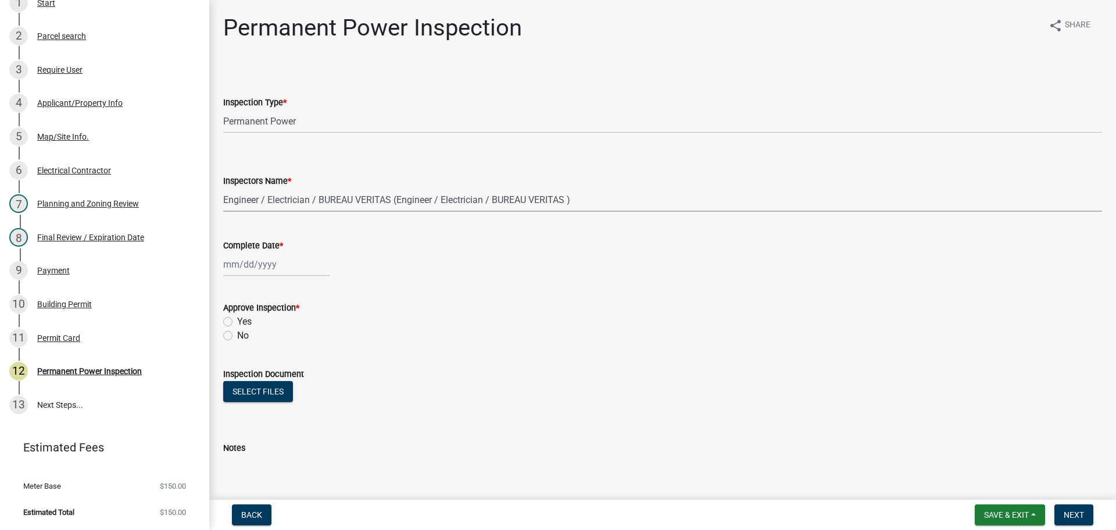
select select "9"
select select "2025"
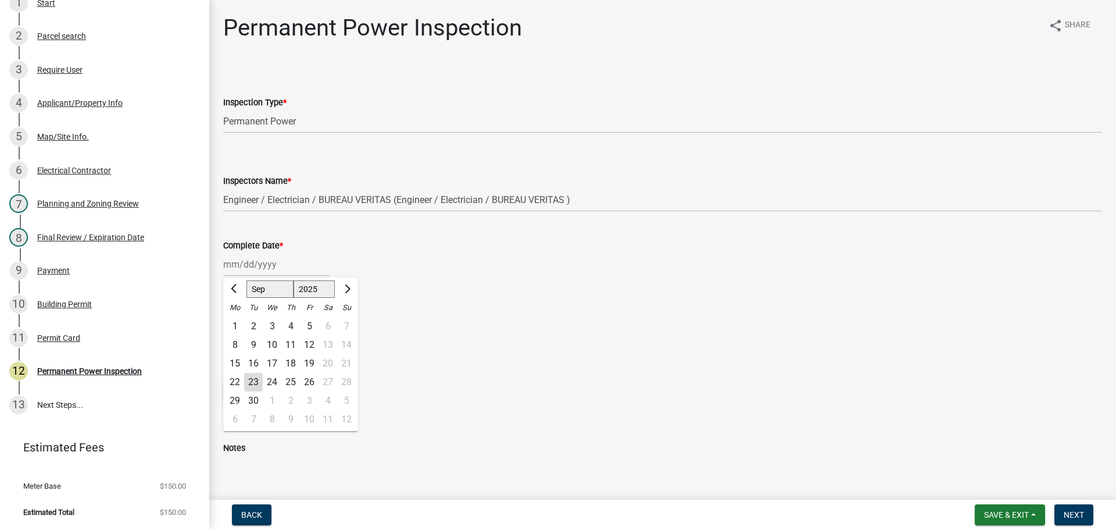
click at [255, 380] on div "23" at bounding box center [253, 382] width 19 height 19
type input "[DATE]"
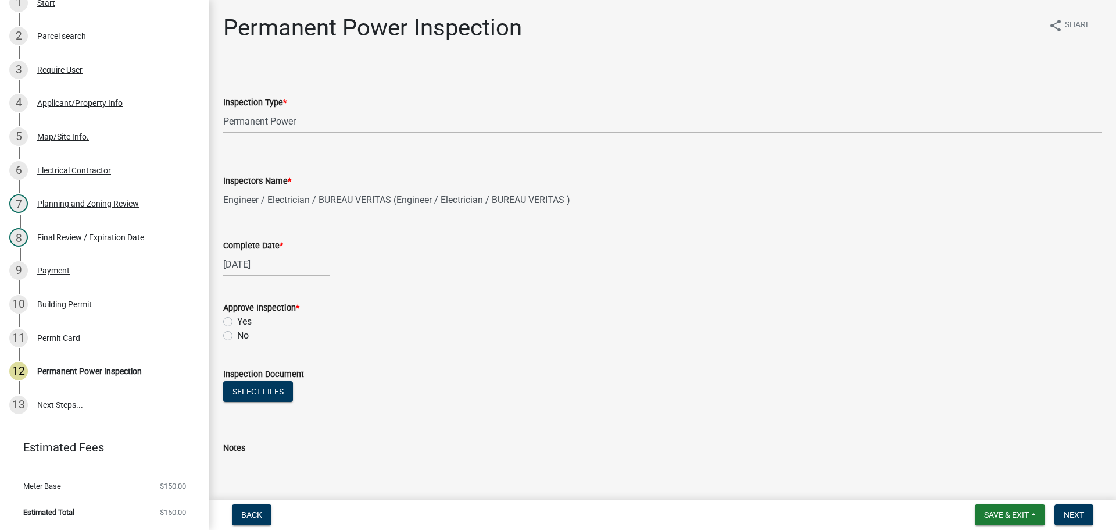
click at [235, 323] on div "Yes" at bounding box center [662, 322] width 879 height 14
click at [242, 323] on label "Yes" at bounding box center [244, 322] width 15 height 14
click at [242, 322] on input "Yes" at bounding box center [241, 319] width 8 height 8
radio input "true"
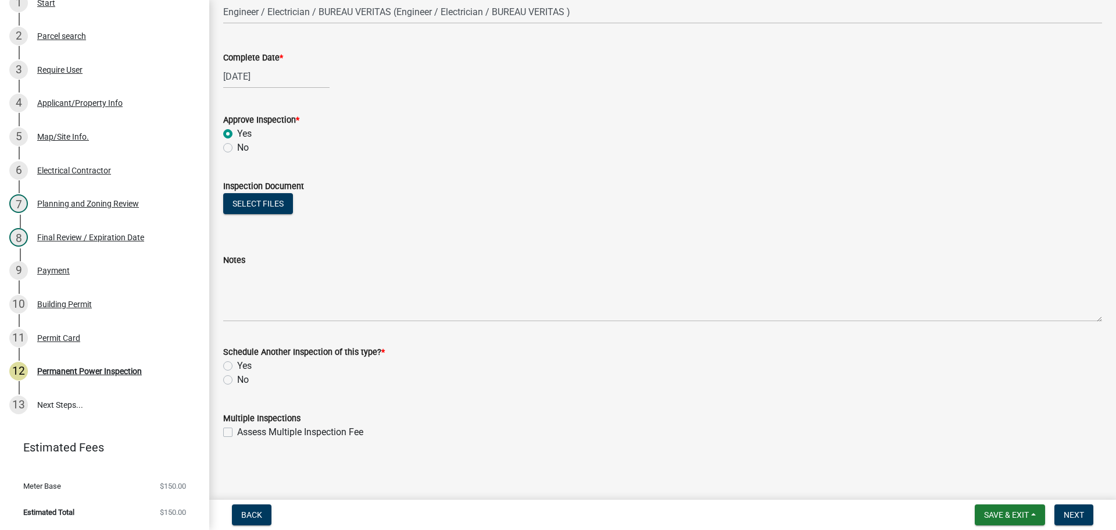
click at [237, 380] on label "No" at bounding box center [243, 380] width 12 height 14
click at [237, 380] on input "No" at bounding box center [241, 377] width 8 height 8
radio input "true"
click at [1071, 512] on span "Next" at bounding box center [1074, 514] width 20 height 9
